Goal: Transaction & Acquisition: Purchase product/service

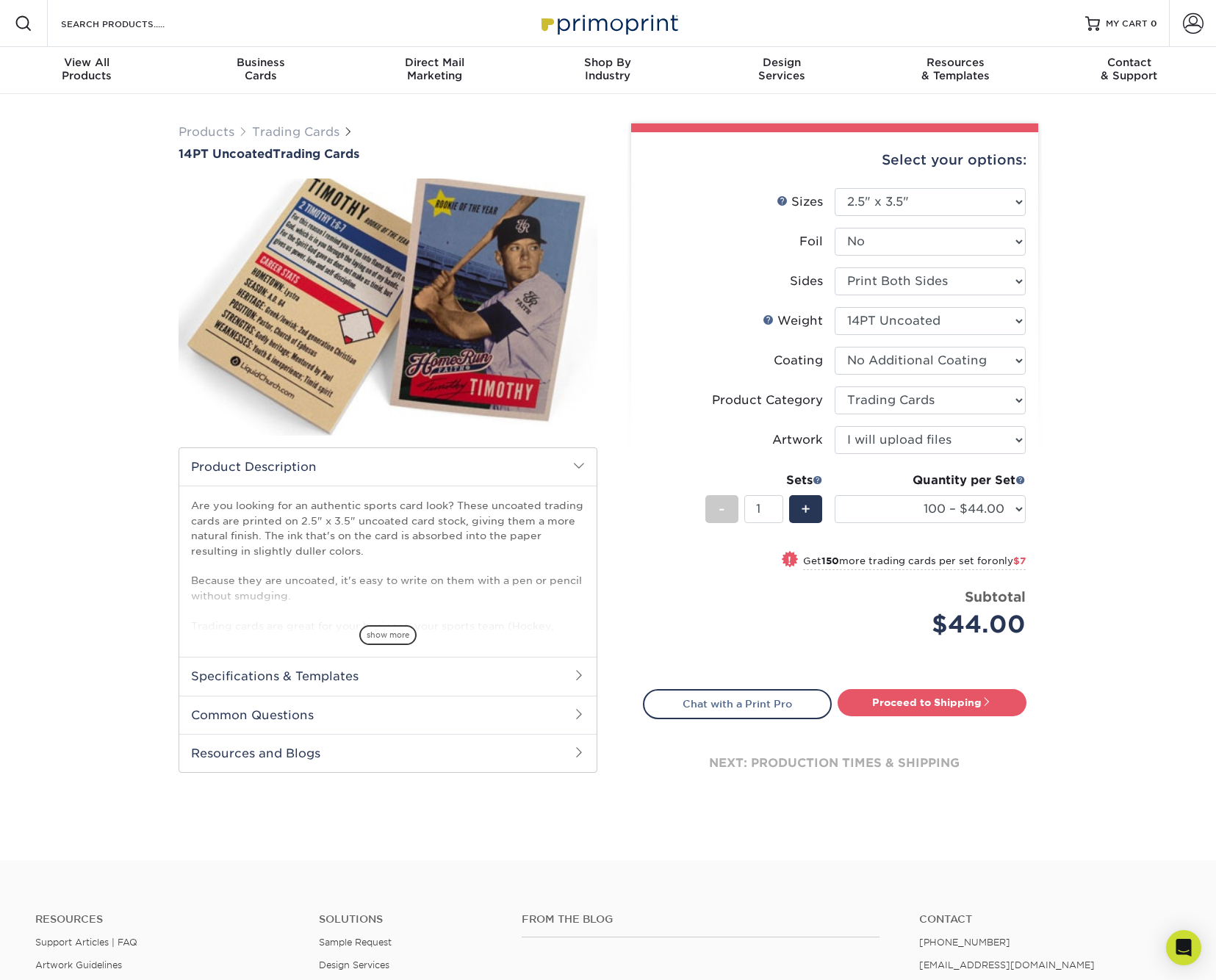
select select "2.50x3.50"
select select "c2f9bce9-36c2-409d-b101-c29d9d031e18"
select select "upload"
click at [107, 24] on input "Search Products" at bounding box center [131, 23] width 144 height 18
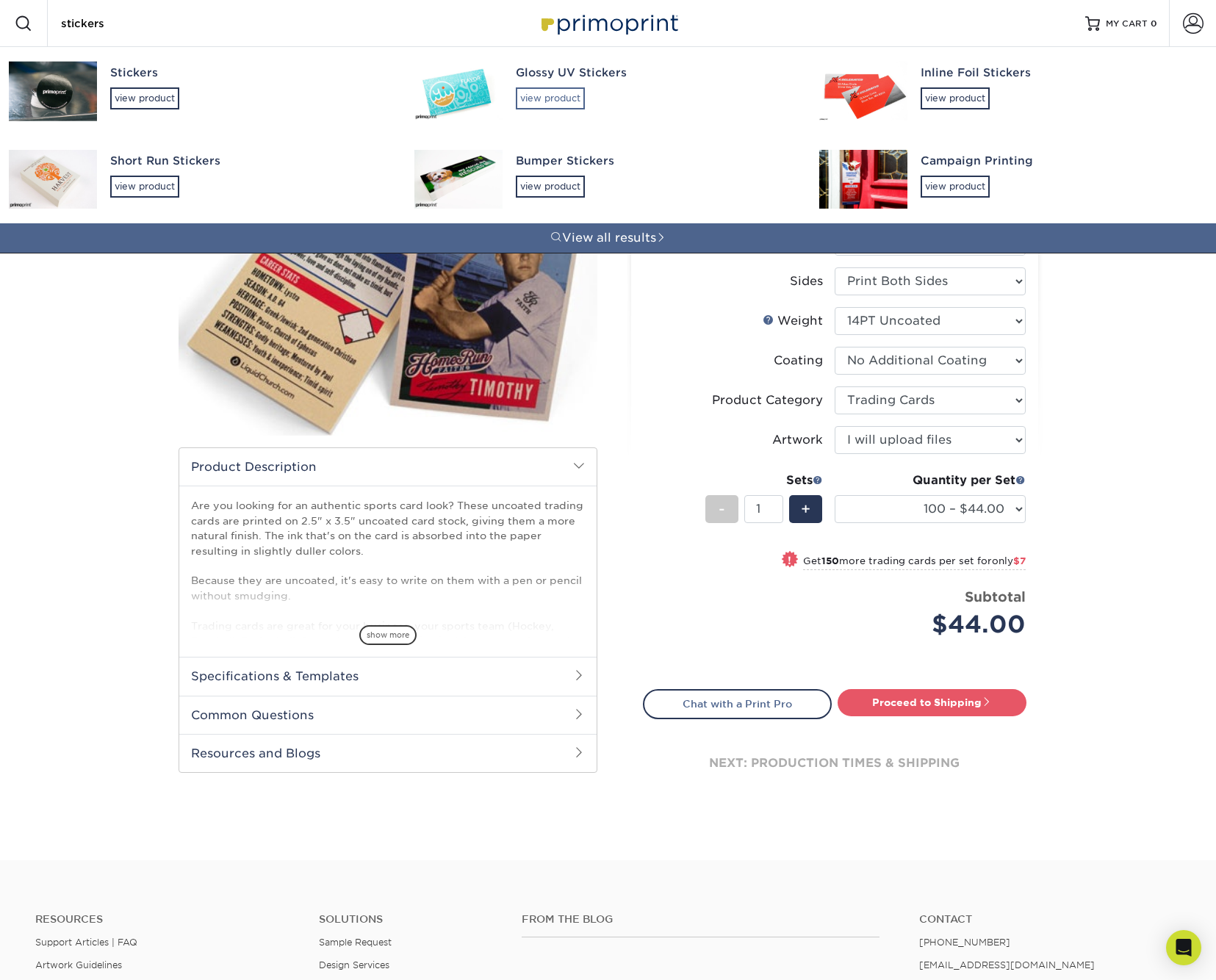
type input "stickers"
click at [546, 94] on div "view product" at bounding box center [550, 99] width 69 height 22
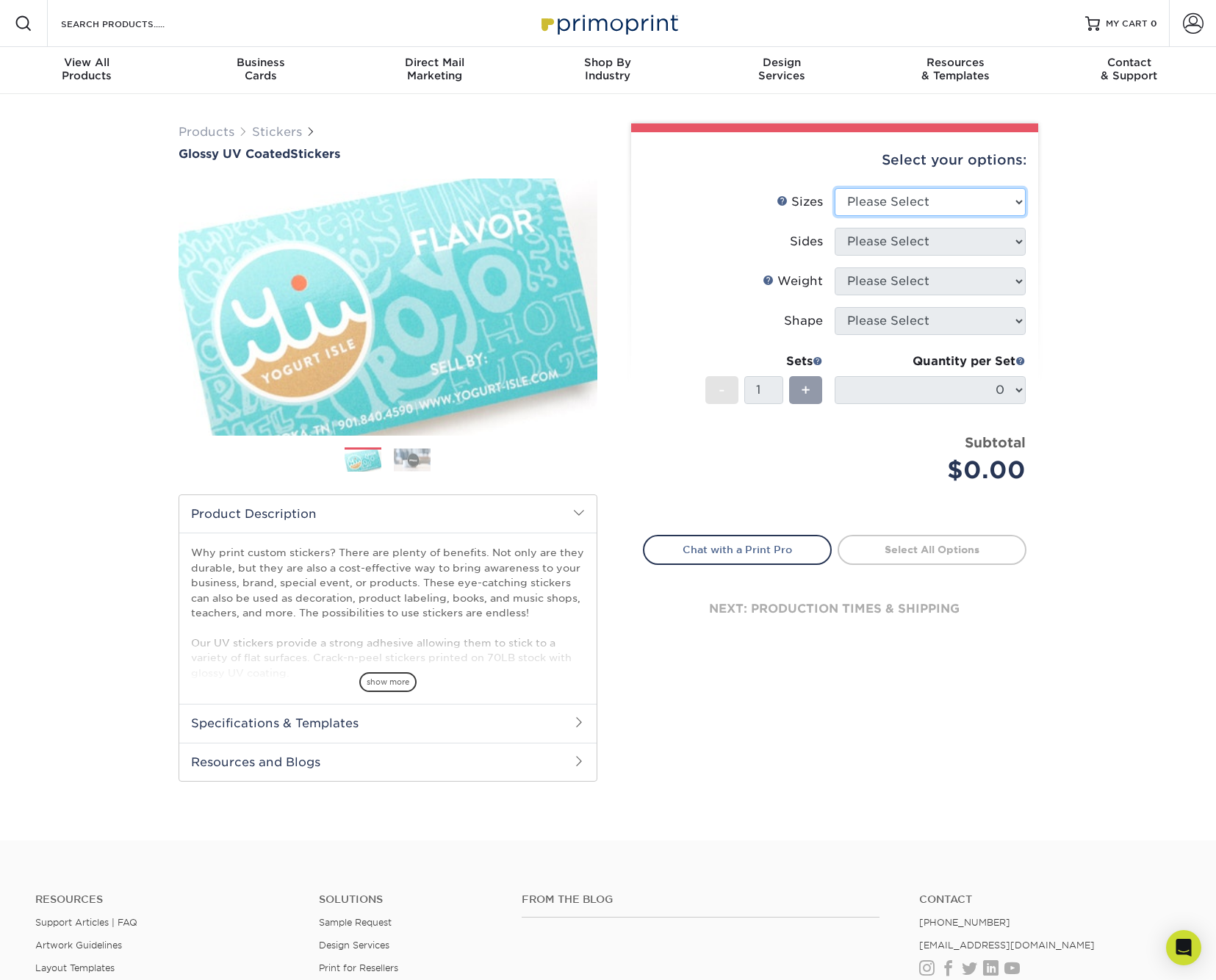
click at [981, 200] on select "Please Select 1.5" x 2.5" 2" x 2" 2" x 3" 2" x 3.5" 2" x 4" 2" x 8" 2.12" x 5.5…" at bounding box center [930, 202] width 191 height 28
click at [1002, 198] on select "Please Select 1.5" x 2.5" 2" x 2" 2" x 3" 2" x 3.5" 2" x 4" 2" x 8" 2.12" x 5.5…" at bounding box center [930, 202] width 191 height 28
select select "3.00x4.00"
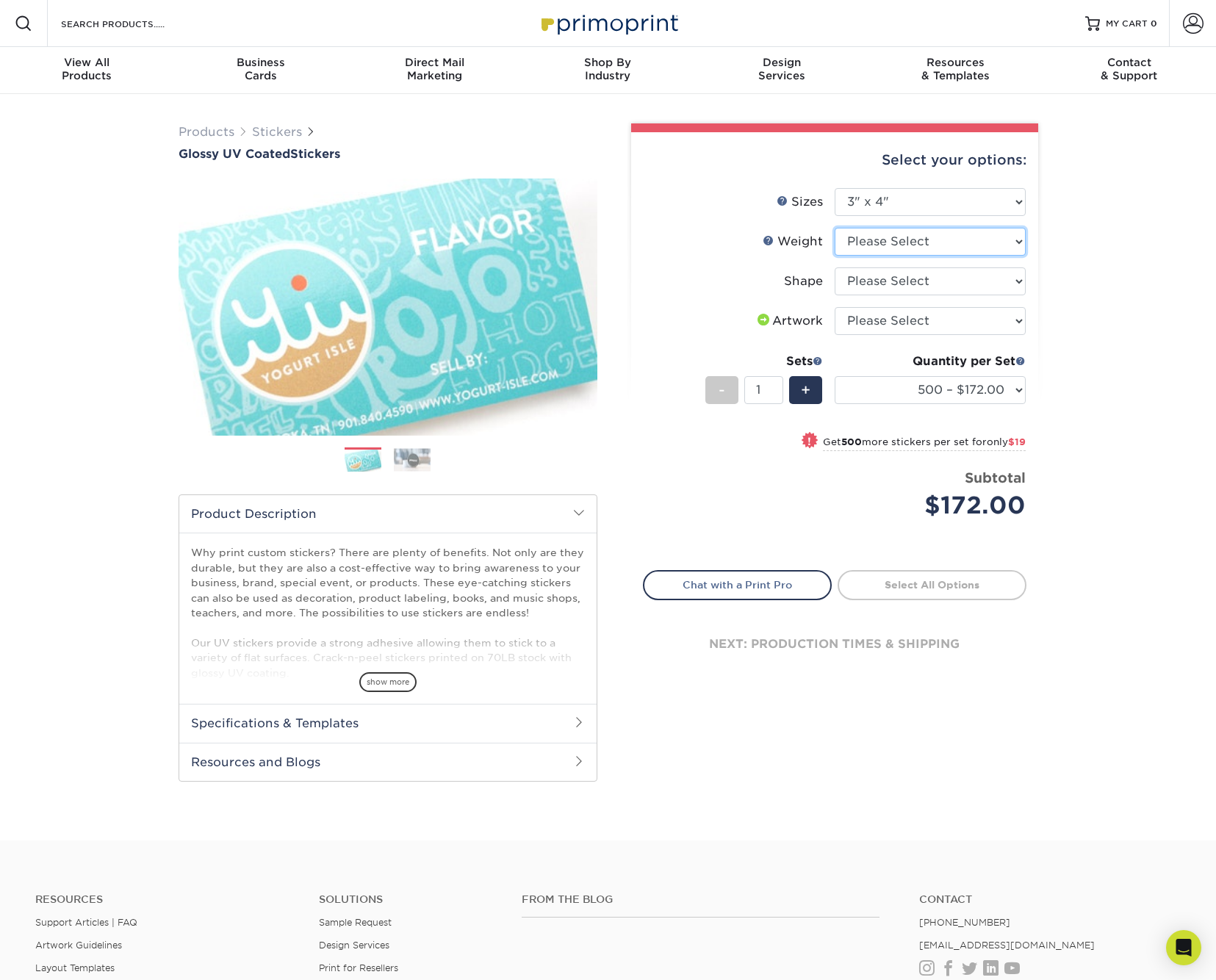
click at [992, 239] on select "Please Select Crack and Peel" at bounding box center [930, 242] width 191 height 28
select select "Crack and Peel"
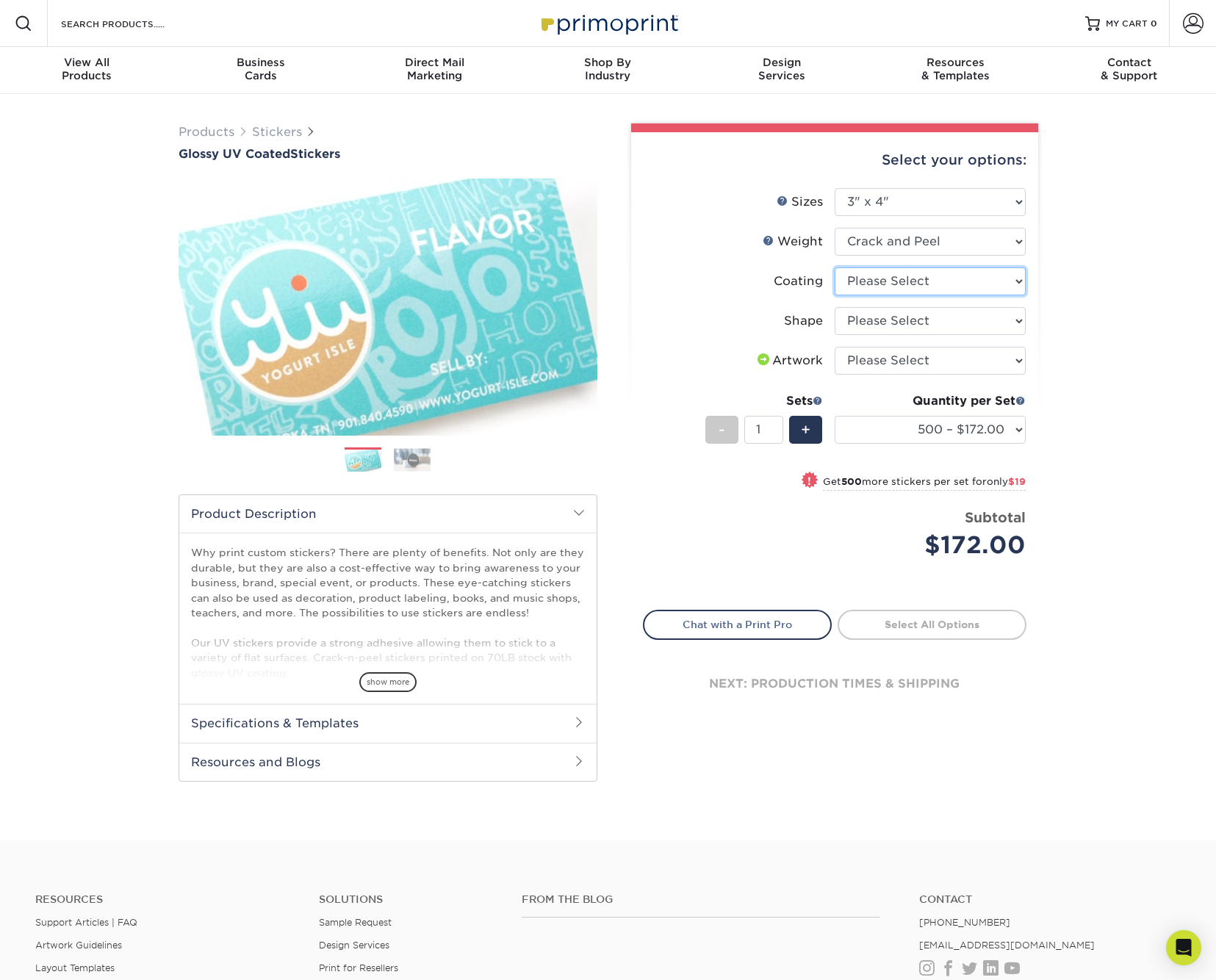
click at [988, 283] on select at bounding box center [930, 282] width 191 height 28
select select "1e8116af-acfc-44b1-83dc-8181aa338834"
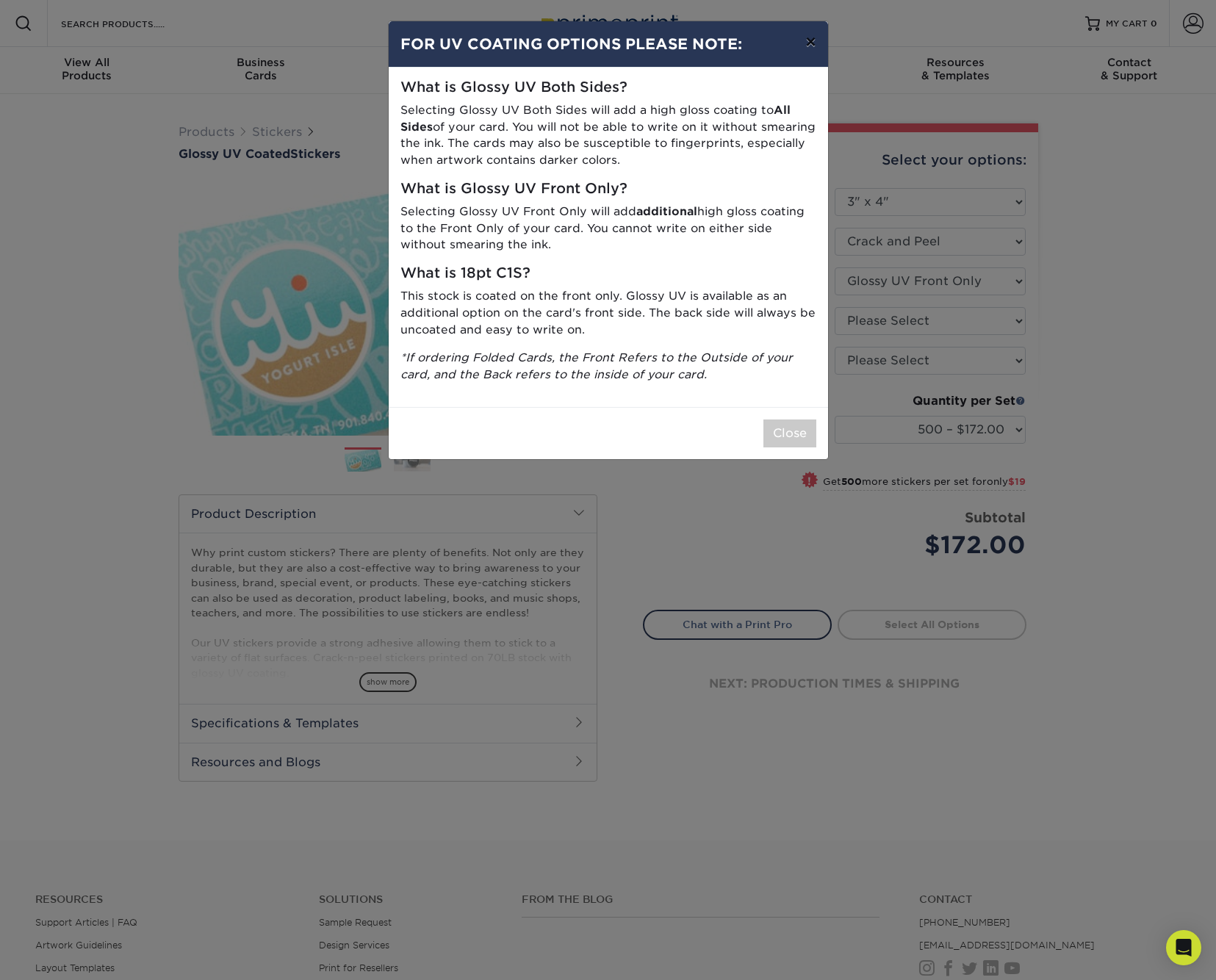
click at [810, 40] on button "×" at bounding box center [810, 42] width 34 height 41
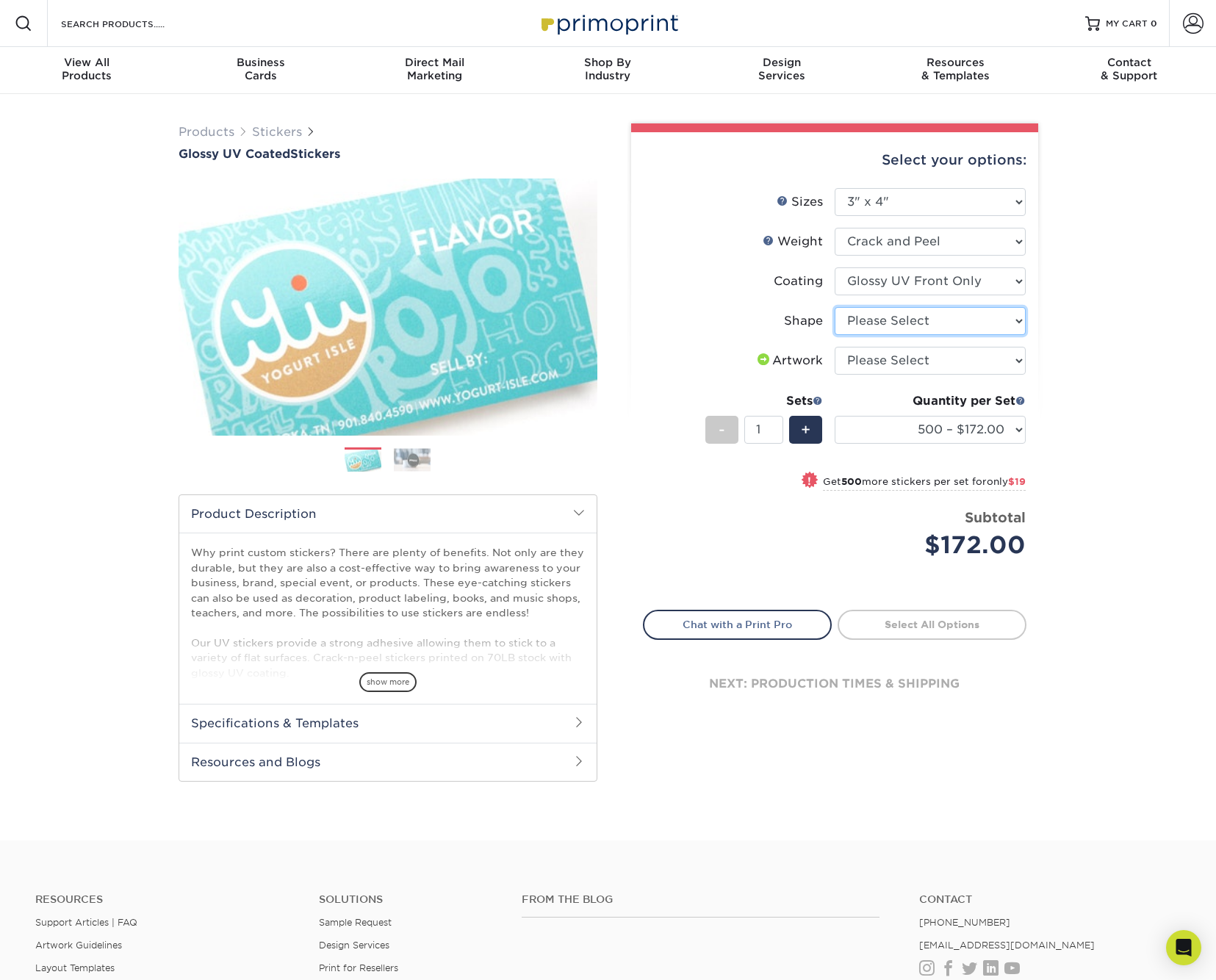
click at [987, 325] on select "Please Select Standard" at bounding box center [930, 321] width 191 height 28
select select "standard"
click at [1016, 424] on select "500 – $172.00 1000 – $191.00 2500 – $327.00 5000 – $445.00 10000 – $769.00 1500…" at bounding box center [930, 430] width 191 height 28
select select "1000 – $191.00"
click at [1099, 394] on div "Products Stickers Glossy UV Coated Stickers Previous Next . show more" at bounding box center [608, 467] width 1216 height 746
